Goal: Task Accomplishment & Management: Use online tool/utility

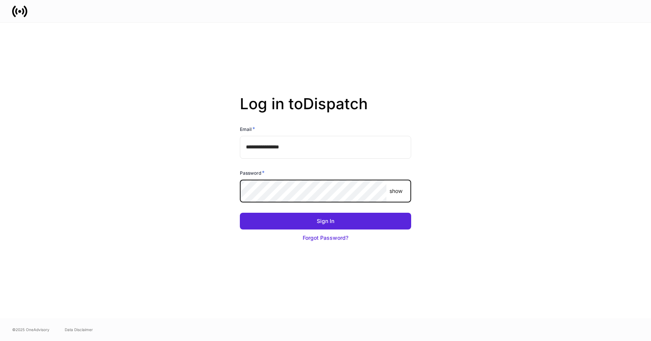
click at [0, 341] on com-1password-button at bounding box center [0, 341] width 0 height 0
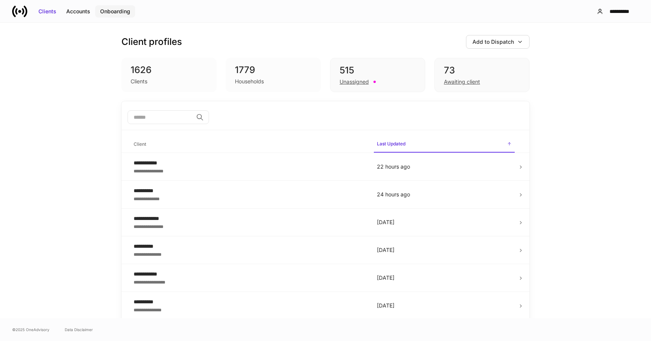
click at [119, 10] on div "Onboarding" at bounding box center [115, 12] width 30 height 8
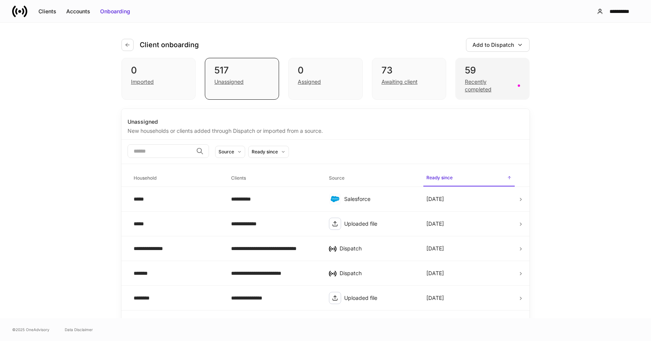
click at [473, 74] on div "59" at bounding box center [492, 70] width 55 height 12
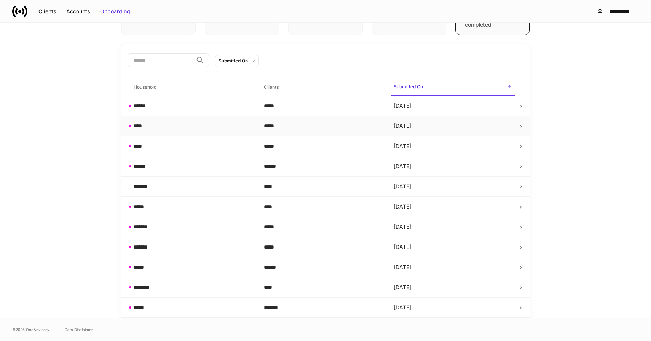
scroll to position [70, 0]
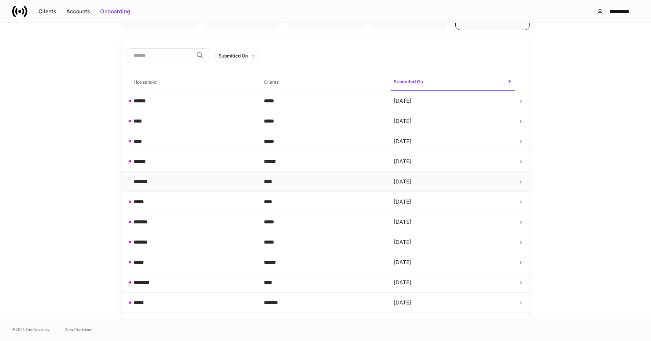
click at [291, 186] on td "****" at bounding box center [323, 182] width 130 height 20
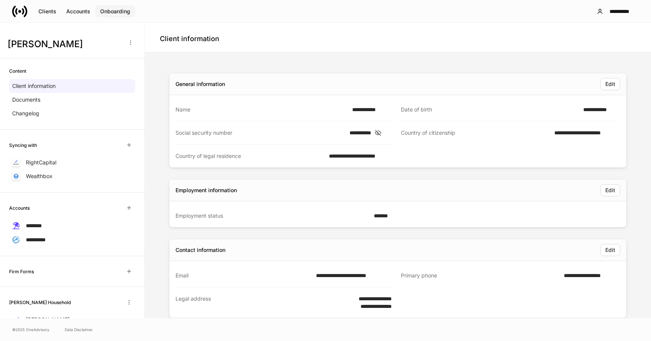
click at [115, 16] on button "Onboarding" at bounding box center [115, 11] width 40 height 12
